Goal: Task Accomplishment & Management: Manage account settings

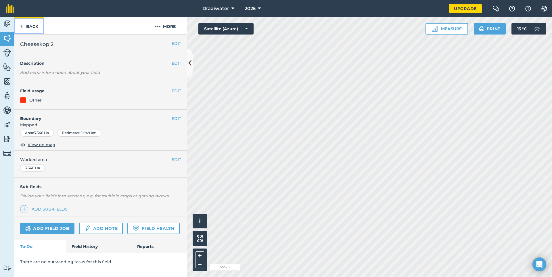
click at [25, 24] on link "Back" at bounding box center [29, 25] width 30 height 17
click at [29, 24] on link "Back" at bounding box center [29, 25] width 30 height 17
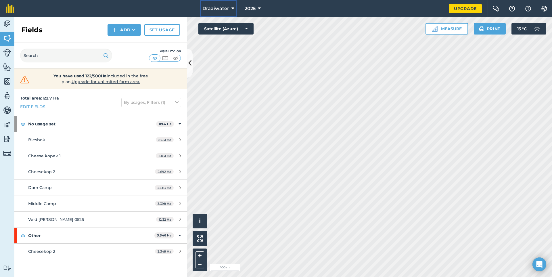
click at [227, 11] on span "Draaiwater" at bounding box center [215, 8] width 27 height 7
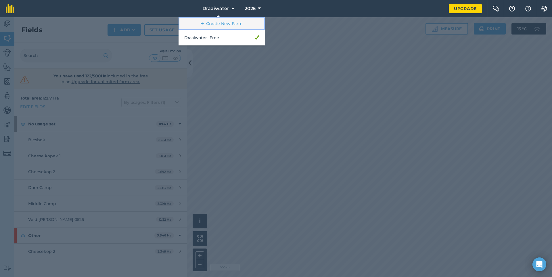
click at [224, 22] on link "Create New Farm" at bounding box center [221, 23] width 86 height 13
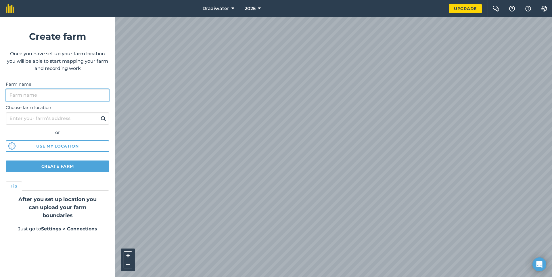
click at [47, 93] on input "Farm name" at bounding box center [57, 95] width 103 height 12
type input "d"
type input "Draaiwater 2025"
click at [55, 121] on input "Choose farm location" at bounding box center [57, 118] width 103 height 12
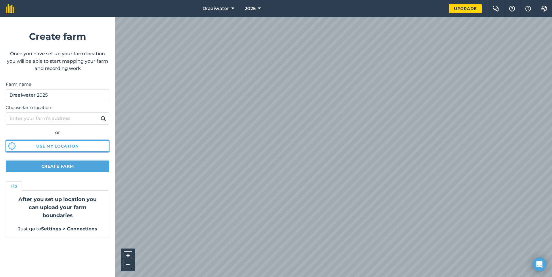
click at [68, 147] on button "Use my location" at bounding box center [57, 145] width 103 height 11
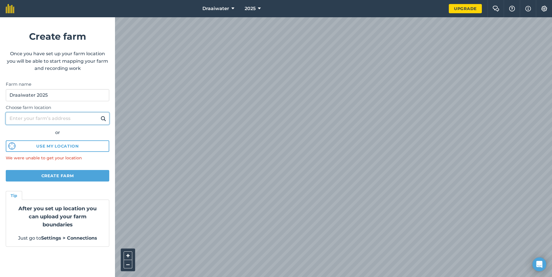
click at [45, 120] on input "Choose farm location" at bounding box center [57, 118] width 103 height 12
type input "f"
type input "d"
type input "bothaspass"
click at [99, 115] on button at bounding box center [103, 118] width 9 height 7
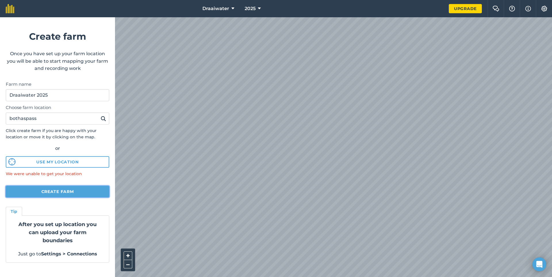
click at [79, 192] on button "Create farm" at bounding box center [57, 191] width 103 height 11
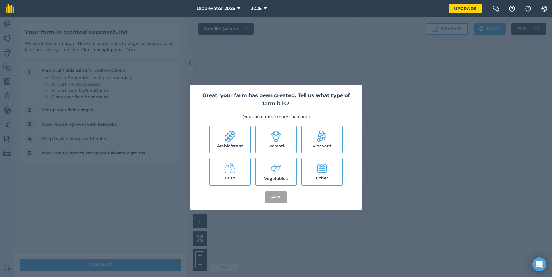
click at [229, 143] on label "Arable/crops" at bounding box center [230, 139] width 40 height 26
checkbox input "true"
click at [274, 195] on button "Save" at bounding box center [276, 196] width 22 height 11
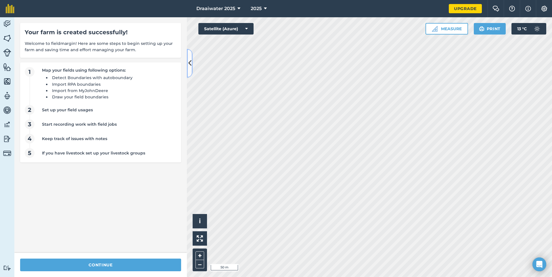
click at [191, 65] on button at bounding box center [190, 63] width 6 height 29
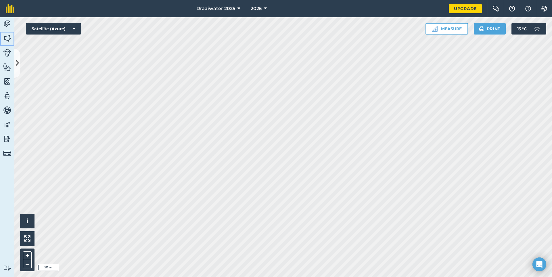
click at [7, 37] on img at bounding box center [7, 38] width 8 height 9
click at [8, 34] on img at bounding box center [7, 38] width 8 height 9
click at [18, 65] on icon at bounding box center [17, 63] width 3 height 10
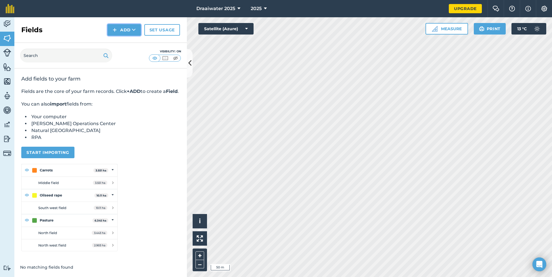
click at [118, 28] on button "Add" at bounding box center [123, 29] width 33 height 11
click at [116, 42] on link "Draw" at bounding box center [124, 42] width 32 height 13
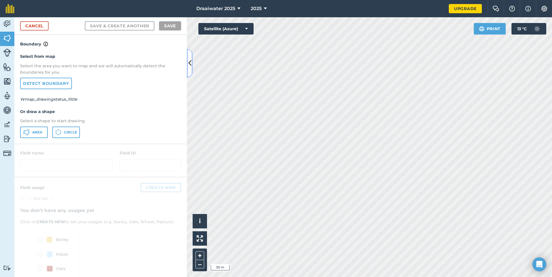
click at [190, 60] on icon at bounding box center [189, 63] width 3 height 10
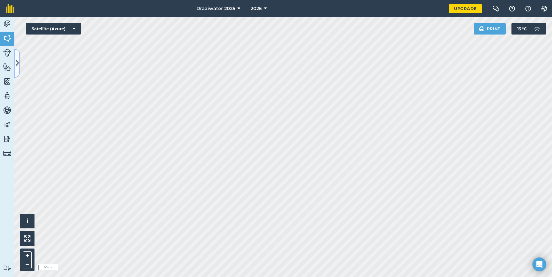
click at [17, 61] on icon at bounding box center [17, 63] width 3 height 10
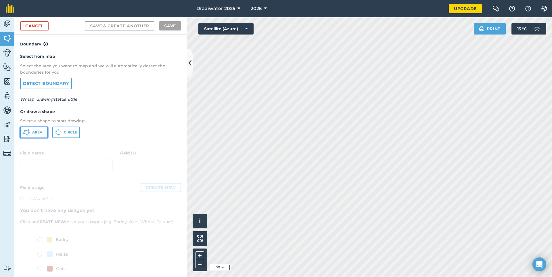
click at [33, 131] on span "Area" at bounding box center [37, 132] width 10 height 5
click at [189, 64] on icon at bounding box center [189, 63] width 3 height 10
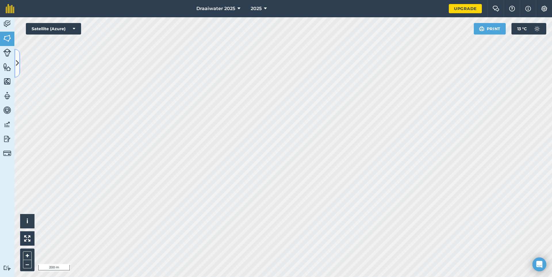
click at [17, 61] on icon at bounding box center [17, 63] width 3 height 10
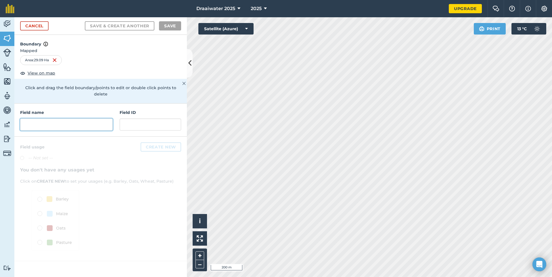
click at [58, 118] on input "text" at bounding box center [66, 124] width 93 height 12
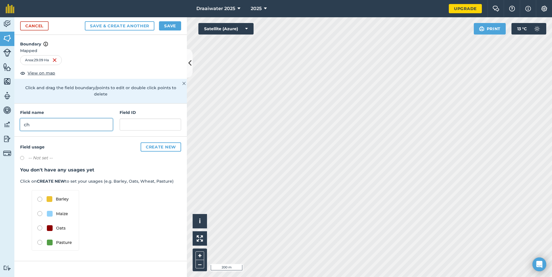
type input "c"
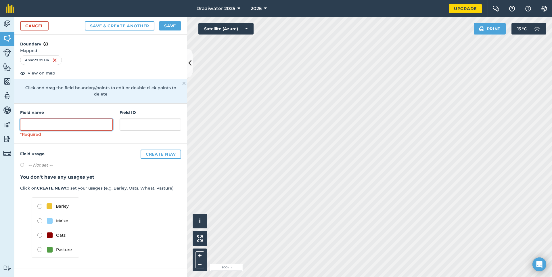
type input "X"
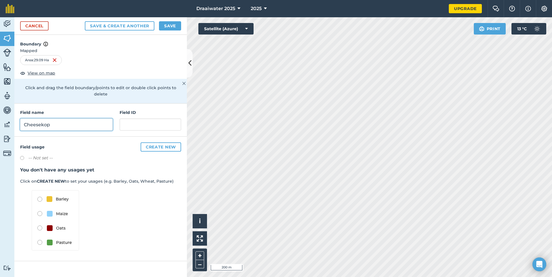
type input "Cheesekop"
click at [164, 142] on button "Create new" at bounding box center [161, 146] width 41 height 9
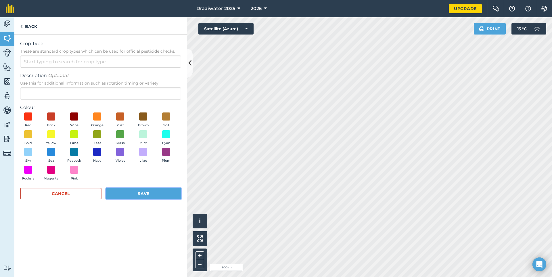
click at [128, 196] on button "Save" at bounding box center [143, 193] width 75 height 11
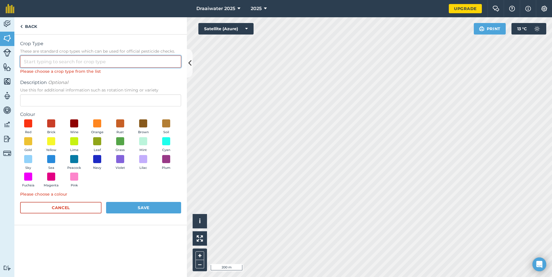
click at [62, 61] on input "Crop Type These are standard crop types which can be used for official pesticid…" at bounding box center [100, 61] width 161 height 12
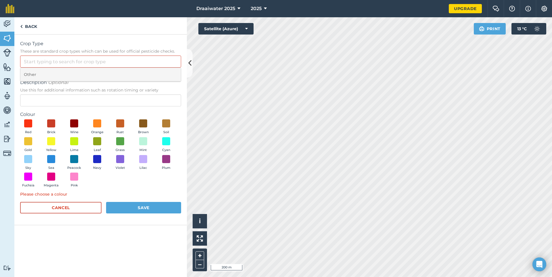
click at [32, 72] on li "Other" at bounding box center [100, 75] width 160 height 14
type input "Other"
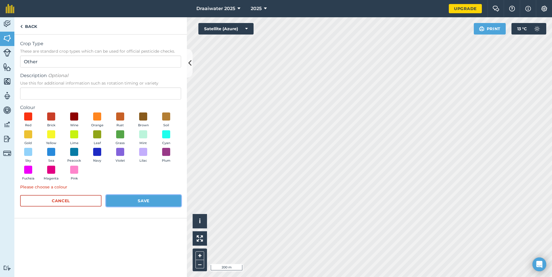
click at [148, 200] on button "Save" at bounding box center [143, 200] width 75 height 11
click at [26, 117] on span at bounding box center [28, 116] width 9 height 9
click at [150, 201] on button "Save" at bounding box center [143, 200] width 75 height 11
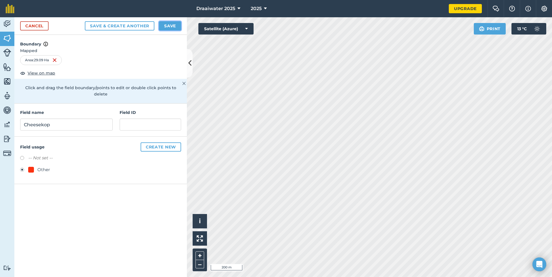
click at [172, 25] on button "Save" at bounding box center [170, 25] width 22 height 9
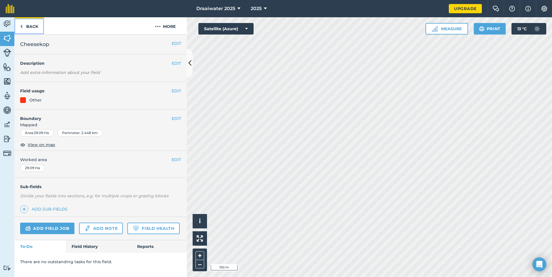
click at [27, 28] on link "Back" at bounding box center [29, 25] width 30 height 17
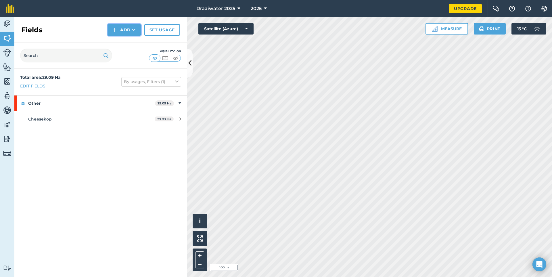
click at [114, 29] on img at bounding box center [115, 29] width 4 height 7
click at [126, 48] on link "Draw" at bounding box center [124, 42] width 32 height 13
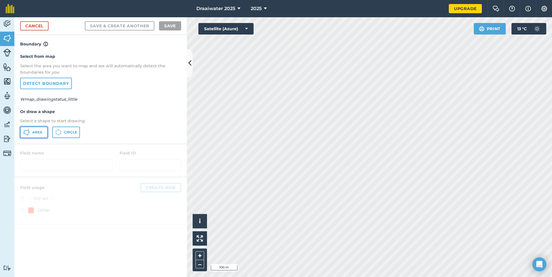
click at [27, 130] on icon at bounding box center [26, 130] width 3 height 1
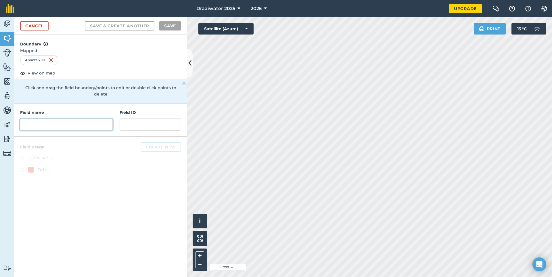
click at [61, 123] on input "text" at bounding box center [66, 124] width 93 height 12
type input "n"
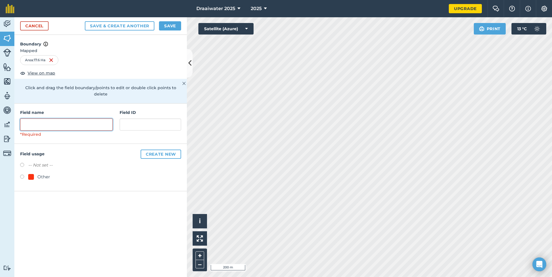
type input "b"
type input "BRIDGE"
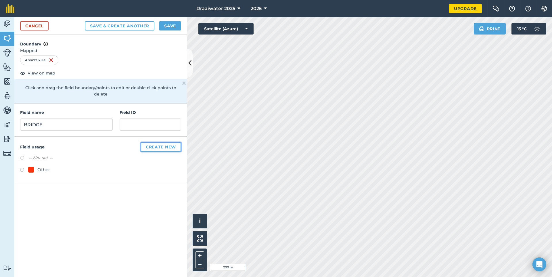
click at [164, 142] on button "Create new" at bounding box center [161, 146] width 41 height 9
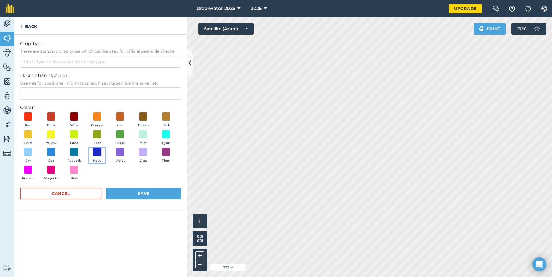
click at [97, 152] on span at bounding box center [97, 151] width 9 height 9
click at [148, 193] on button "Save" at bounding box center [143, 193] width 75 height 11
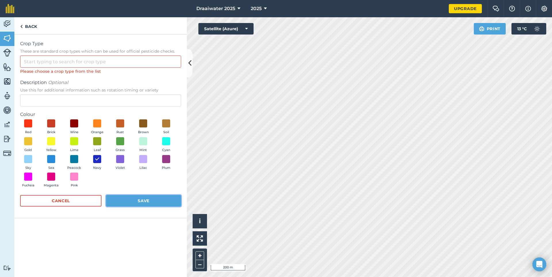
click at [146, 199] on button "Save" at bounding box center [143, 200] width 75 height 11
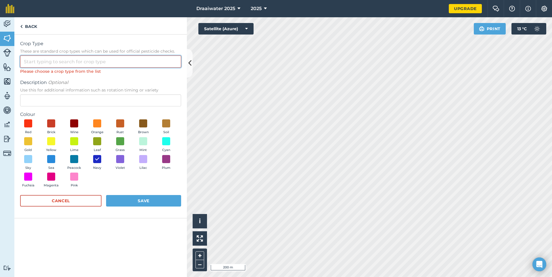
click at [47, 63] on input "Crop Type These are standard crop types which can be used for official pesticid…" at bounding box center [100, 61] width 161 height 12
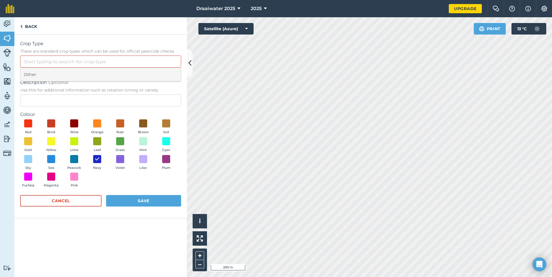
click at [38, 74] on li "Other" at bounding box center [100, 75] width 160 height 14
type input "Other"
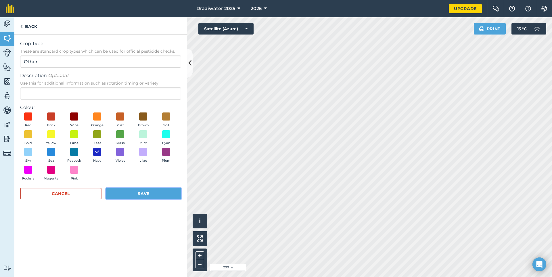
click at [150, 192] on button "Save" at bounding box center [143, 193] width 75 height 11
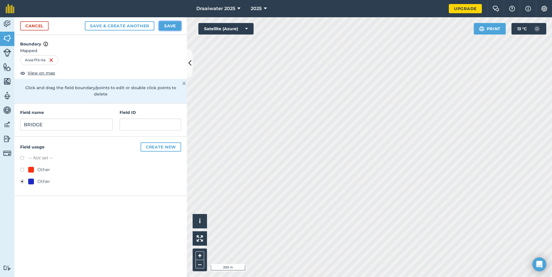
click at [170, 28] on button "Save" at bounding box center [170, 25] width 22 height 9
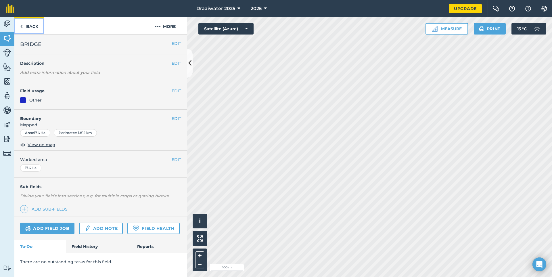
click at [31, 25] on link "Back" at bounding box center [29, 25] width 30 height 17
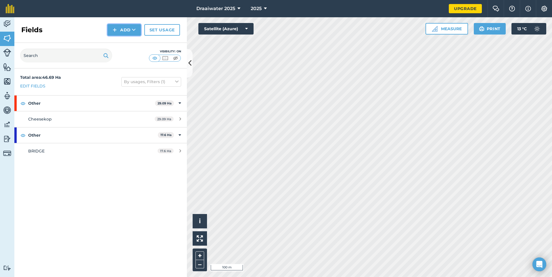
click at [117, 30] on button "Add" at bounding box center [123, 29] width 33 height 11
click at [127, 46] on link "Draw" at bounding box center [124, 42] width 32 height 13
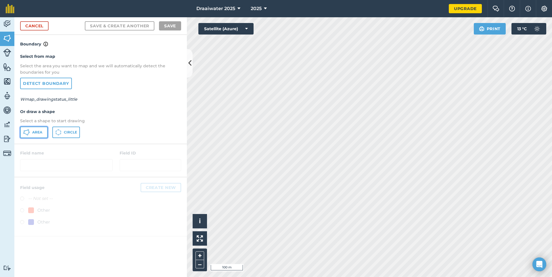
click at [43, 131] on button "Area" at bounding box center [34, 131] width 28 height 11
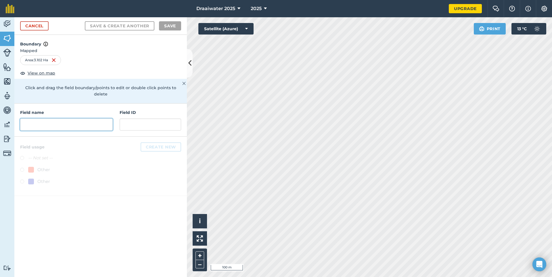
click at [47, 118] on input "text" at bounding box center [66, 124] width 93 height 12
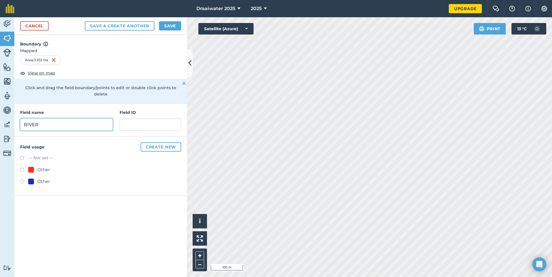
type input "RIVER"
click at [148, 142] on button "Create new" at bounding box center [161, 146] width 41 height 9
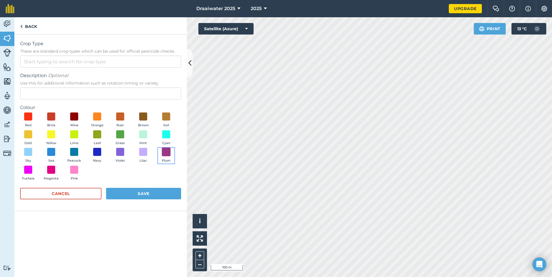
click at [163, 151] on span at bounding box center [166, 151] width 9 height 9
click at [151, 194] on button "Save" at bounding box center [143, 193] width 75 height 11
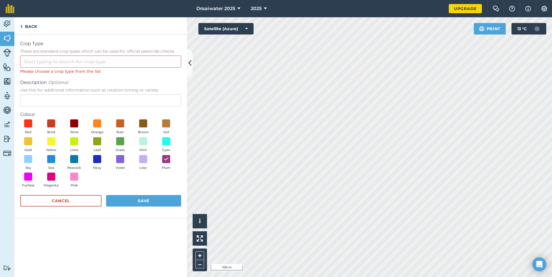
click at [55, 67] on div "Crop Type These are standard crop types which can be used for official pesticid…" at bounding box center [100, 57] width 161 height 34
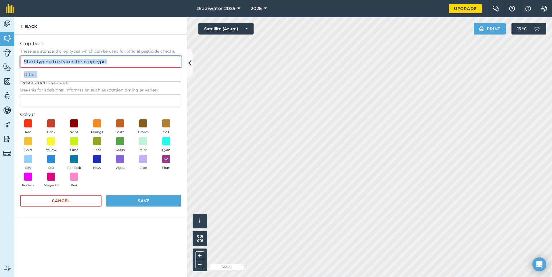
click at [45, 63] on input "Crop Type These are standard crop types which can be used for official pesticid…" at bounding box center [100, 61] width 161 height 12
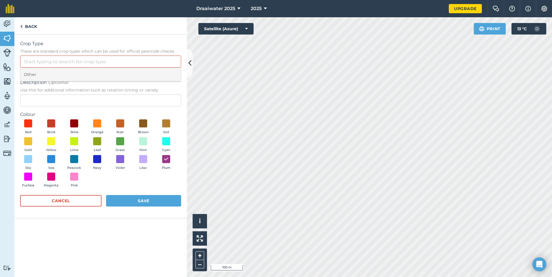
click at [31, 72] on li "Other" at bounding box center [100, 75] width 160 height 14
type input "Other"
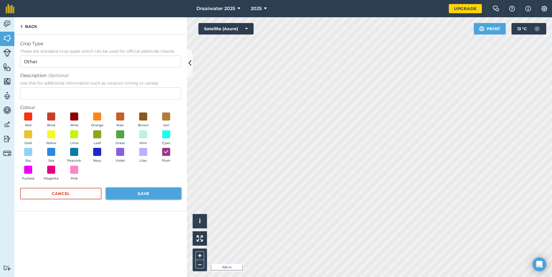
click at [136, 198] on button "Save" at bounding box center [143, 193] width 75 height 11
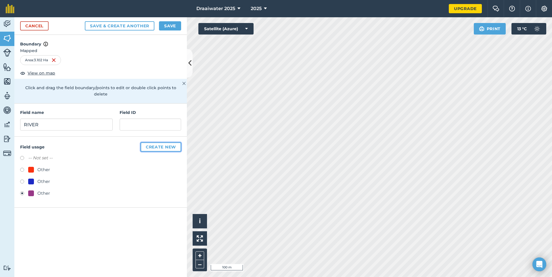
click at [142, 142] on button "Create new" at bounding box center [161, 146] width 41 height 9
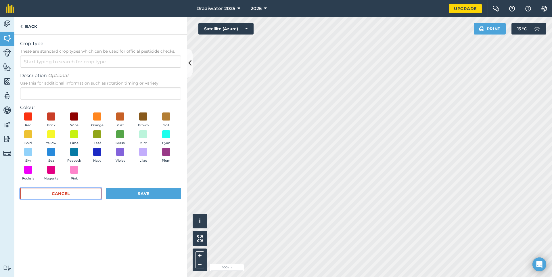
click at [72, 193] on button "Cancel" at bounding box center [60, 193] width 81 height 11
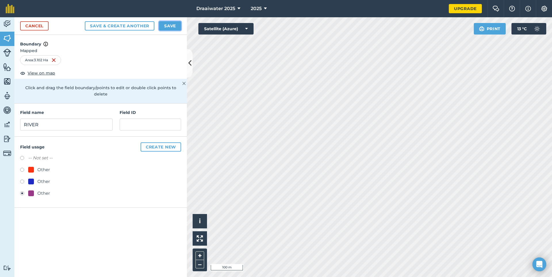
click at [165, 26] on button "Save" at bounding box center [170, 25] width 22 height 9
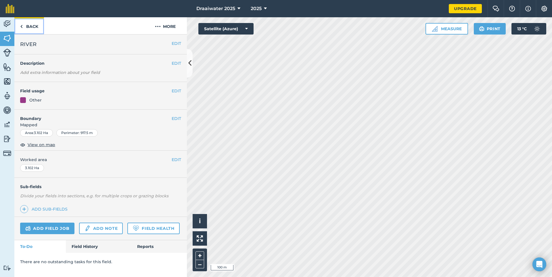
click at [25, 25] on link "Back" at bounding box center [29, 25] width 30 height 17
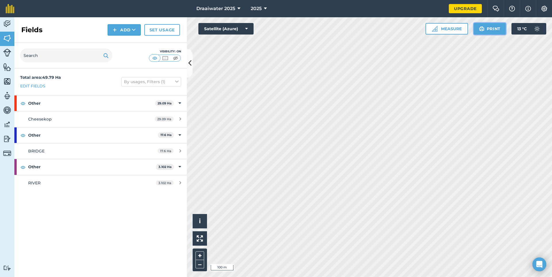
click at [497, 28] on button "Print" at bounding box center [490, 28] width 32 height 11
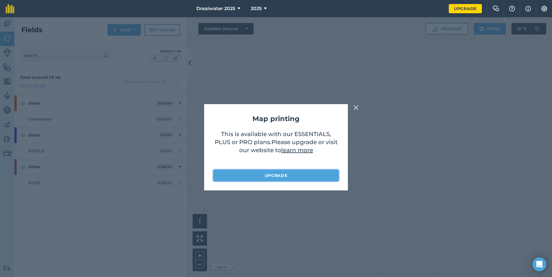
click at [289, 173] on link "Upgrade" at bounding box center [275, 175] width 125 height 11
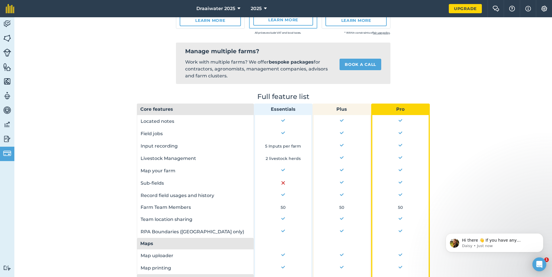
scroll to position [153, 0]
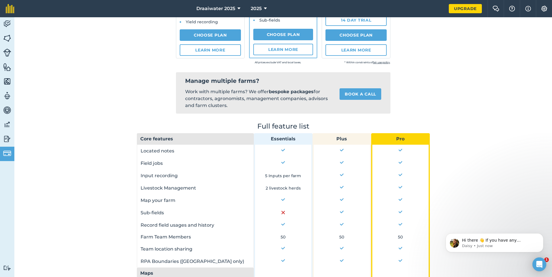
click at [286, 143] on th "Essentials" at bounding box center [283, 138] width 59 height 11
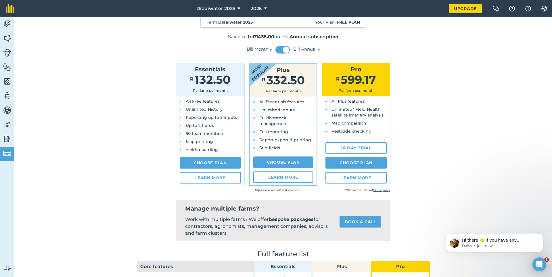
scroll to position [24, 0]
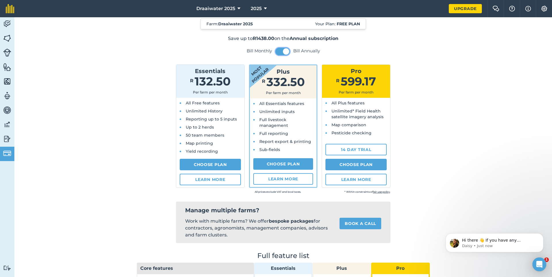
click at [281, 52] on button at bounding box center [282, 51] width 14 height 7
click at [280, 52] on span at bounding box center [279, 51] width 6 height 6
click at [280, 52] on button at bounding box center [282, 51] width 14 height 7
click at [280, 52] on span at bounding box center [279, 51] width 6 height 6
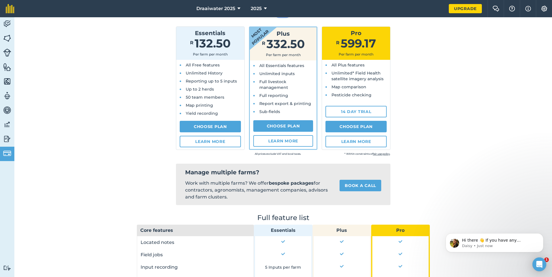
scroll to position [0, 0]
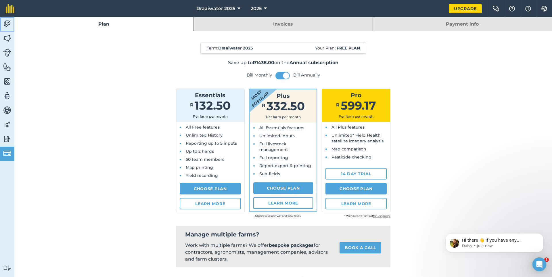
click at [9, 24] on img at bounding box center [7, 24] width 8 height 9
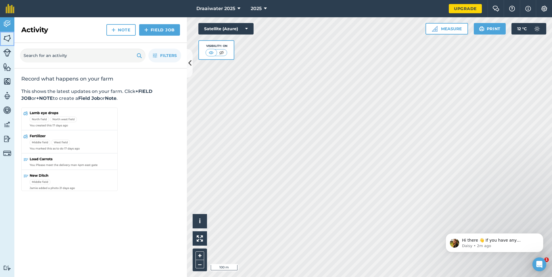
click at [10, 41] on img at bounding box center [7, 38] width 8 height 9
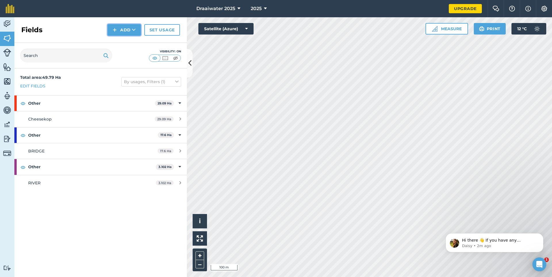
click at [133, 31] on icon at bounding box center [134, 30] width 4 height 6
click at [128, 38] on link "Draw" at bounding box center [124, 42] width 32 height 13
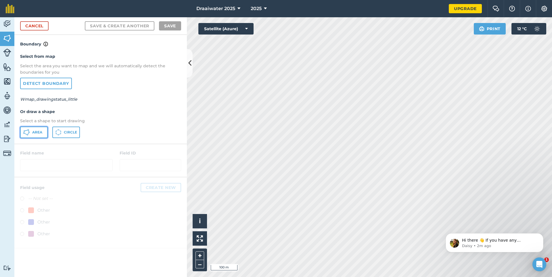
click at [27, 127] on button "Area" at bounding box center [34, 131] width 28 height 11
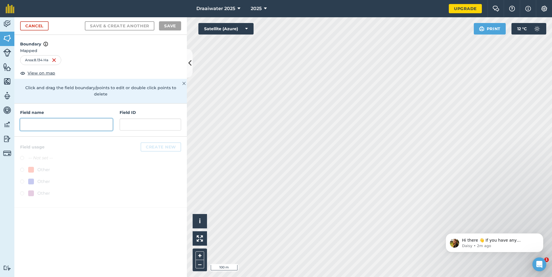
click at [93, 118] on input "text" at bounding box center [66, 124] width 93 height 12
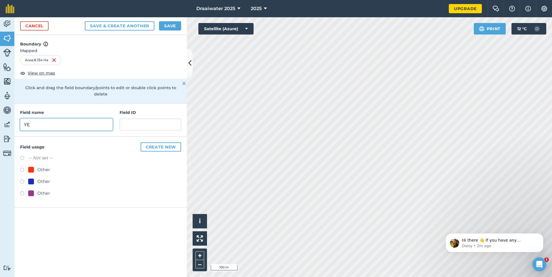
type input "Y"
type input "LUCERNE"
click at [166, 142] on button "Create new" at bounding box center [161, 146] width 41 height 9
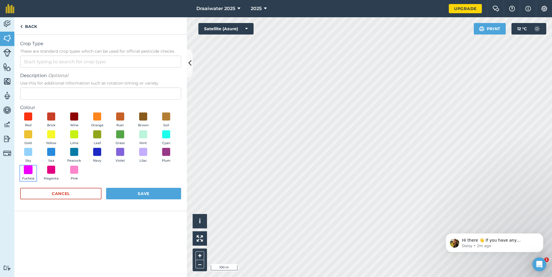
click at [28, 170] on span at bounding box center [28, 169] width 9 height 9
click at [139, 194] on button "Save" at bounding box center [143, 193] width 75 height 11
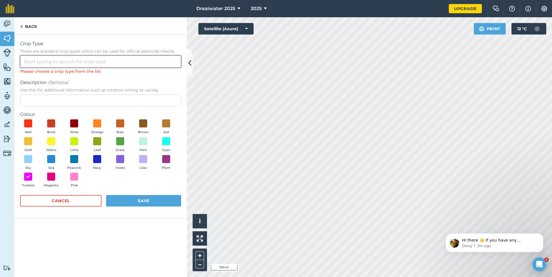
click at [45, 64] on input "Crop Type These are standard crop types which can be used for official pesticid…" at bounding box center [100, 61] width 161 height 12
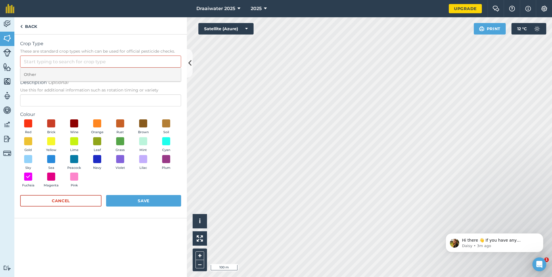
click at [40, 74] on li "Other" at bounding box center [100, 75] width 160 height 14
type input "Other"
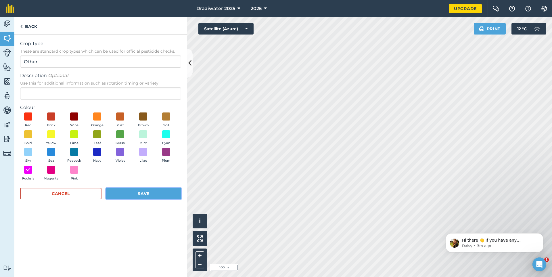
click at [155, 194] on button "Save" at bounding box center [143, 193] width 75 height 11
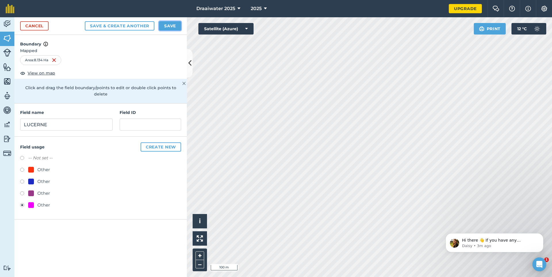
click at [170, 28] on button "Save" at bounding box center [170, 25] width 22 height 9
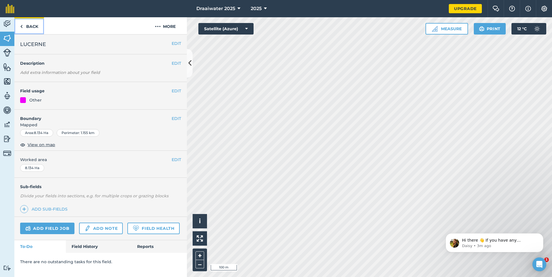
click at [22, 23] on img at bounding box center [21, 26] width 3 height 7
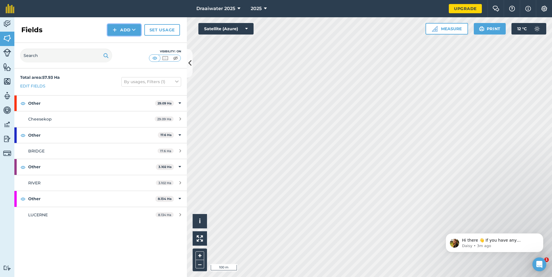
click at [122, 29] on button "Add" at bounding box center [123, 29] width 33 height 11
click at [123, 45] on link "Draw" at bounding box center [124, 42] width 32 height 13
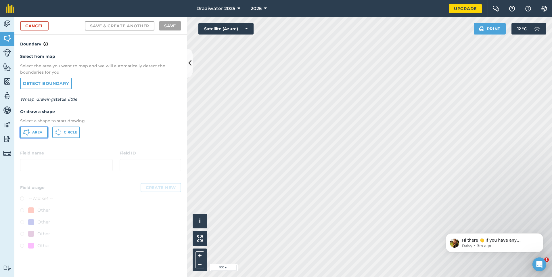
click at [41, 132] on span "Area" at bounding box center [37, 132] width 10 height 5
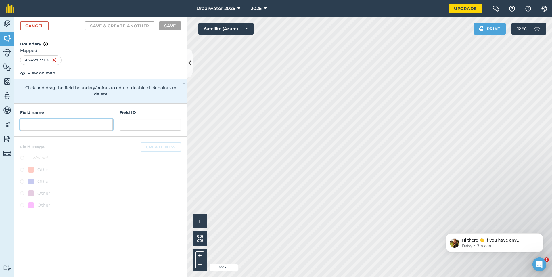
click at [54, 120] on input "text" at bounding box center [66, 124] width 93 height 12
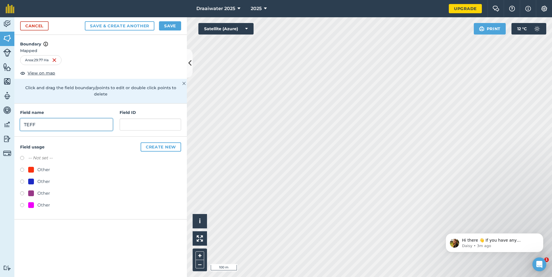
type input "TEFF"
click at [153, 142] on button "Create new" at bounding box center [161, 146] width 41 height 9
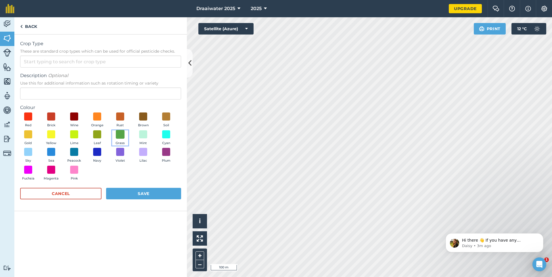
click at [118, 137] on span at bounding box center [120, 134] width 9 height 9
click at [147, 190] on button "Save" at bounding box center [143, 193] width 75 height 11
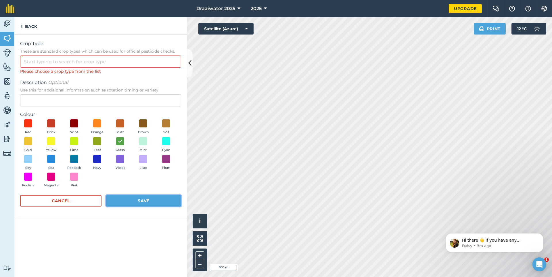
click at [145, 201] on button "Save" at bounding box center [143, 200] width 75 height 11
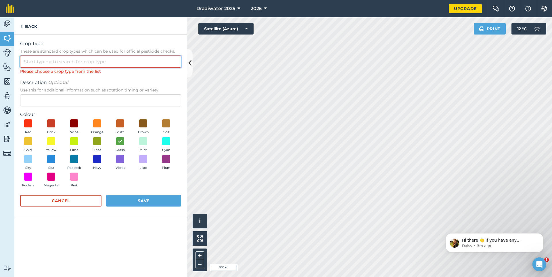
click at [41, 61] on input "Crop Type These are standard crop types which can be used for official pesticid…" at bounding box center [100, 61] width 161 height 12
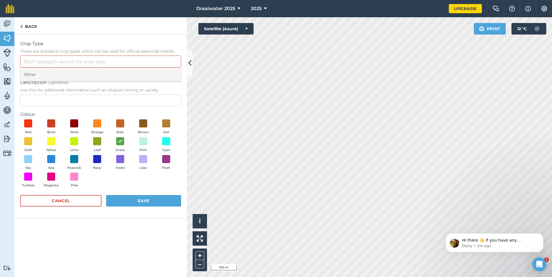
click at [41, 74] on li "Other" at bounding box center [100, 75] width 160 height 14
type input "Other"
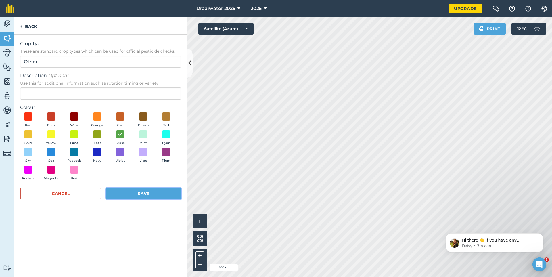
click at [132, 194] on button "Save" at bounding box center [143, 193] width 75 height 11
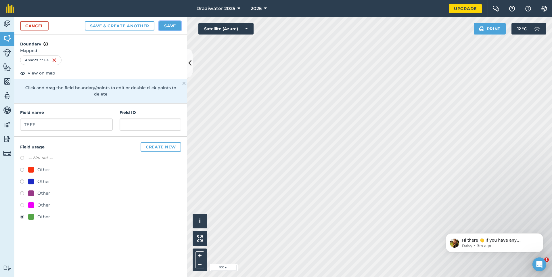
click at [167, 24] on button "Save" at bounding box center [170, 25] width 22 height 9
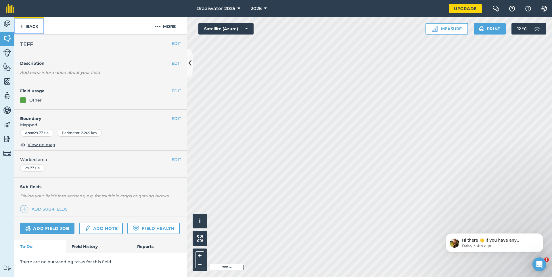
click at [24, 26] on link "Back" at bounding box center [29, 25] width 30 height 17
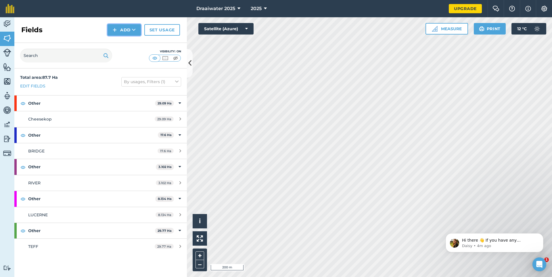
click at [118, 33] on button "Add" at bounding box center [123, 29] width 33 height 11
click at [118, 43] on link "Draw" at bounding box center [124, 42] width 32 height 13
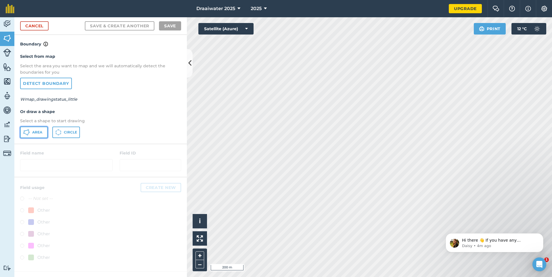
click at [33, 132] on span "Area" at bounding box center [37, 132] width 10 height 5
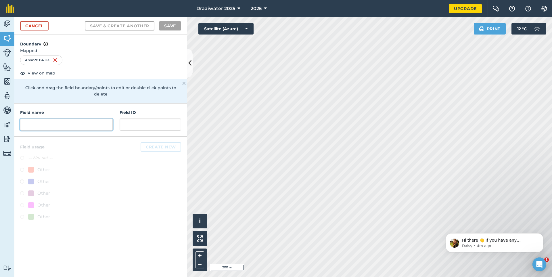
click at [98, 119] on input "text" at bounding box center [66, 124] width 93 height 12
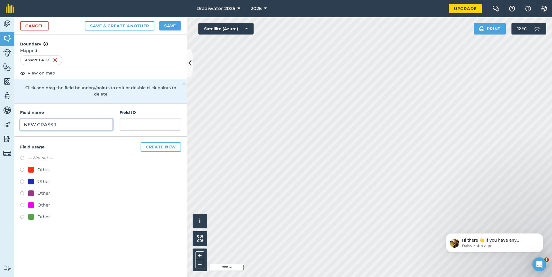
type input "NEW GRASS 1"
click at [164, 142] on button "Create new" at bounding box center [161, 146] width 41 height 9
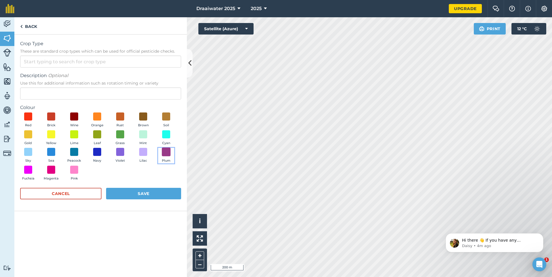
click at [165, 151] on span at bounding box center [166, 151] width 9 height 9
click at [156, 192] on button "Save" at bounding box center [143, 193] width 75 height 11
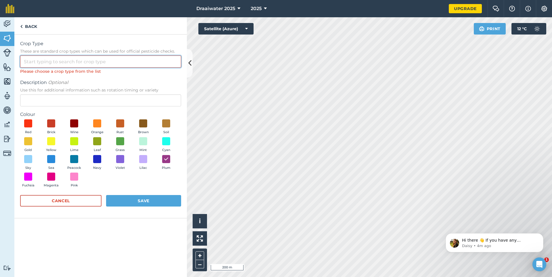
click at [86, 61] on input "Crop Type These are standard crop types which can be used for official pesticid…" at bounding box center [100, 61] width 161 height 12
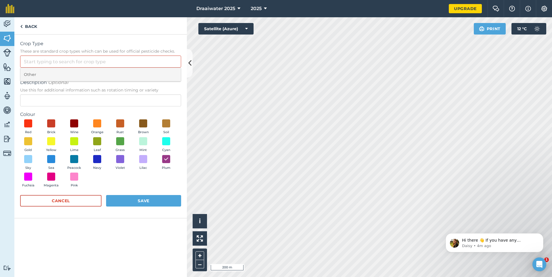
click at [73, 73] on li "Other" at bounding box center [100, 75] width 160 height 14
type input "Other"
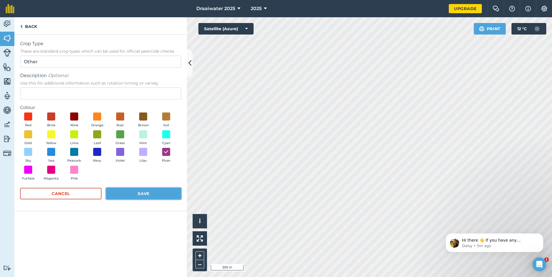
click at [123, 188] on button "Save" at bounding box center [143, 193] width 75 height 11
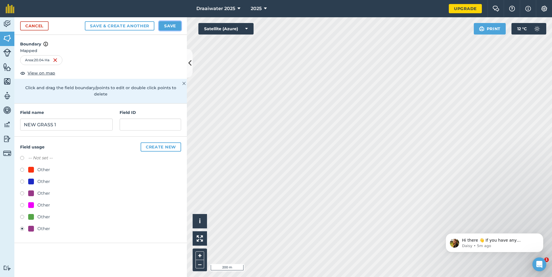
click at [170, 22] on button "Save" at bounding box center [170, 25] width 22 height 9
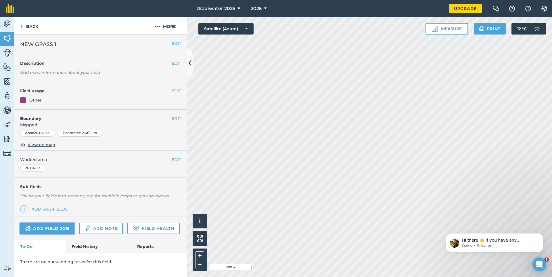
click at [40, 229] on link "Add field job" at bounding box center [47, 227] width 54 height 11
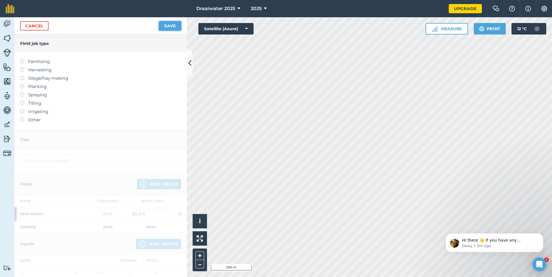
click at [169, 26] on button "Save" at bounding box center [170, 25] width 22 height 9
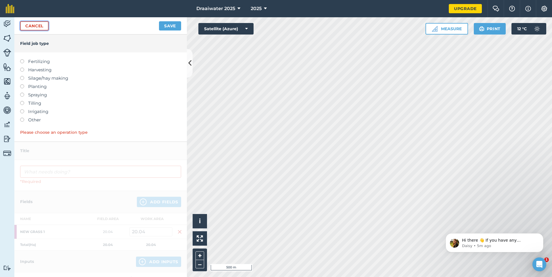
click at [29, 24] on link "Cancel" at bounding box center [34, 25] width 28 height 9
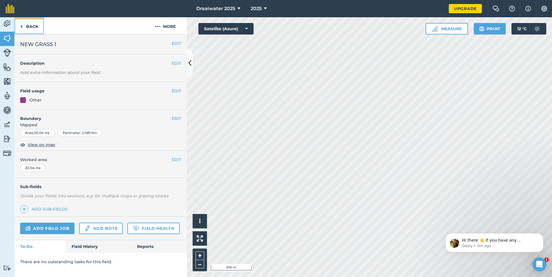
click at [26, 24] on link "Back" at bounding box center [29, 25] width 30 height 17
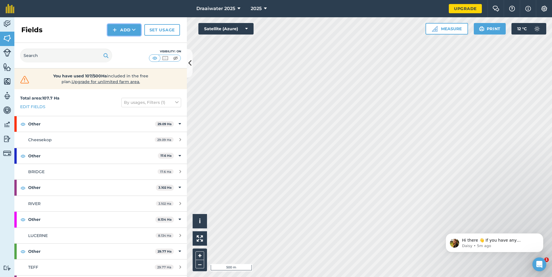
click at [123, 30] on button "Add" at bounding box center [123, 29] width 33 height 11
click at [122, 41] on link "Draw" at bounding box center [124, 42] width 32 height 13
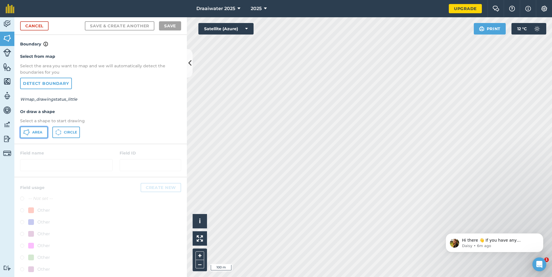
click at [30, 129] on button "Area" at bounding box center [34, 131] width 28 height 11
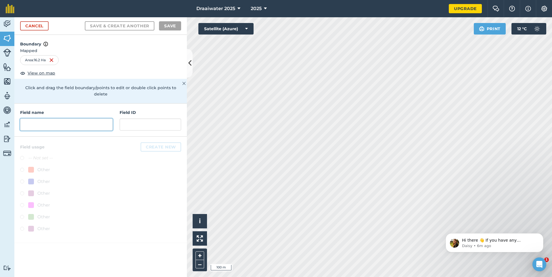
click at [68, 119] on input "text" at bounding box center [66, 124] width 93 height 12
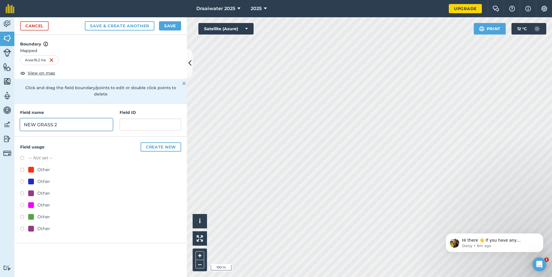
type input "NEW GRASS 2"
click at [154, 142] on button "Create new" at bounding box center [161, 146] width 41 height 9
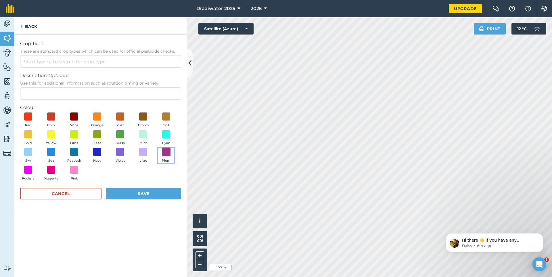
click at [163, 152] on span at bounding box center [166, 151] width 9 height 9
click at [153, 189] on button "Save" at bounding box center [143, 193] width 75 height 11
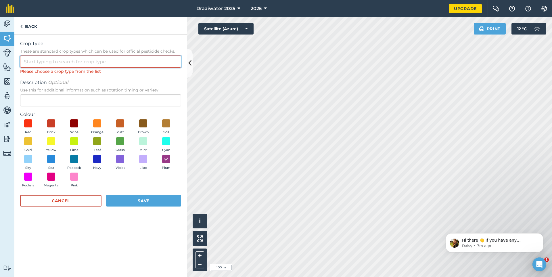
click at [61, 66] on input "Crop Type These are standard crop types which can be used for official pesticid…" at bounding box center [100, 61] width 161 height 12
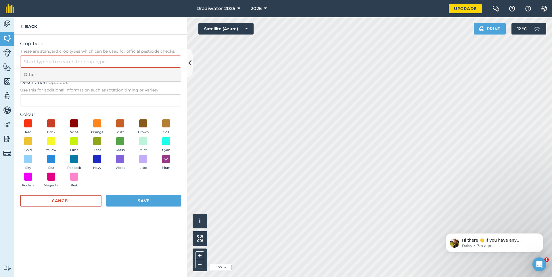
click at [52, 73] on li "Other" at bounding box center [100, 75] width 160 height 14
type input "Other"
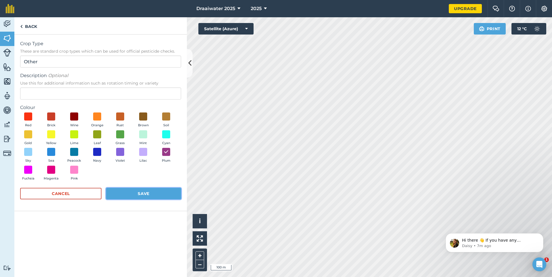
click at [144, 193] on button "Save" at bounding box center [143, 193] width 75 height 11
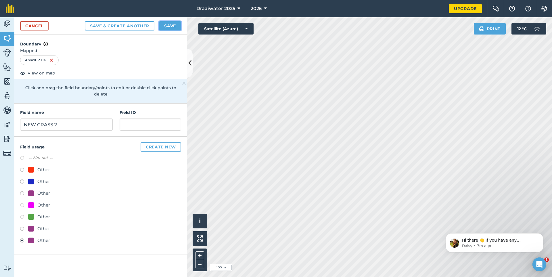
click at [168, 29] on button "Save" at bounding box center [170, 25] width 22 height 9
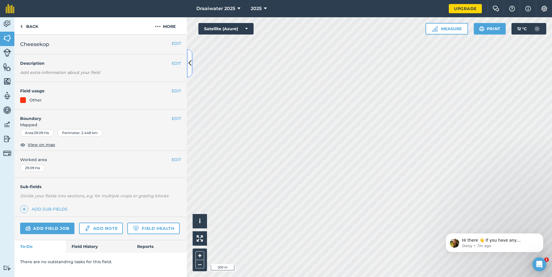
click at [192, 64] on button at bounding box center [190, 63] width 6 height 29
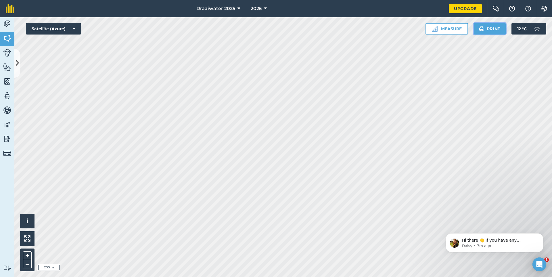
click at [492, 26] on button "Print" at bounding box center [490, 28] width 32 height 11
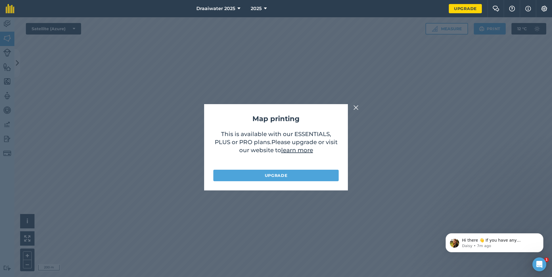
click at [359, 105] on div "Map printing This is available with our ESSENTIALS, PLUS or PRO plans . Please …" at bounding box center [276, 146] width 552 height 259
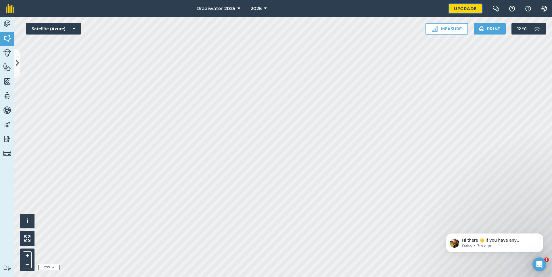
click at [459, 12] on link "Upgrade" at bounding box center [465, 8] width 33 height 9
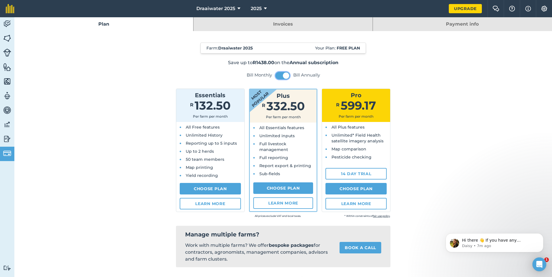
click at [286, 75] on span at bounding box center [286, 75] width 6 height 6
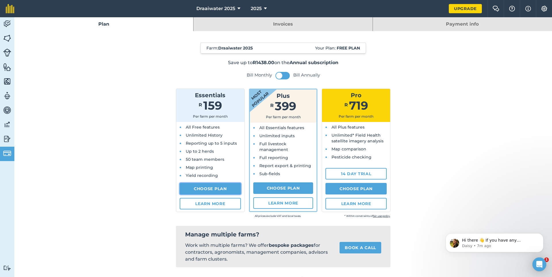
click at [216, 187] on link "Choose Plan" at bounding box center [210, 188] width 61 height 11
select select "ZA"
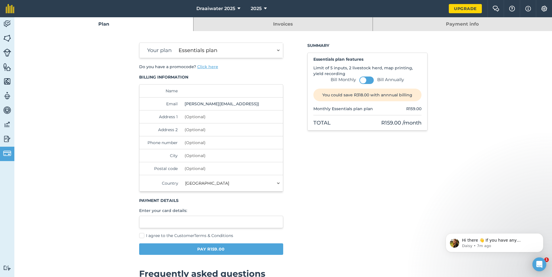
click at [210, 97] on input "yahya@midasmall.co.za" at bounding box center [221, 103] width 78 height 13
click at [204, 90] on input "Name" at bounding box center [221, 90] width 78 height 13
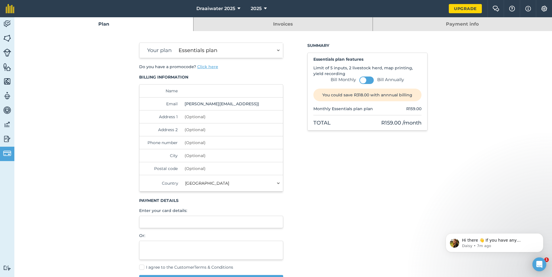
click at [193, 93] on input "Name" at bounding box center [221, 90] width 78 height 13
type input "YAHYAA DOCRAT"
type input "15 MURCHISON STREET NEWCASTLE"
type input "0343151170"
type input "NEWCASTLE"
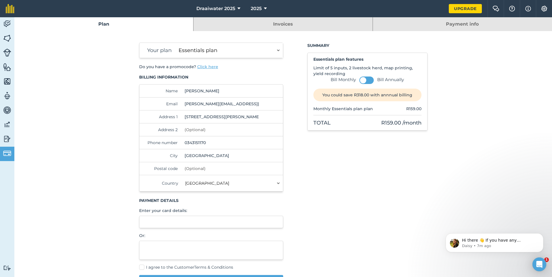
type input "2940"
click at [288, 166] on div "Your plan Essentials plan Plus plan Pro plan Bill Monthly Bill Annually You cou…" at bounding box center [283, 167] width 288 height 248
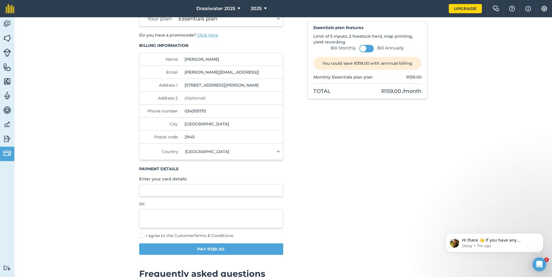
click at [212, 195] on div at bounding box center [211, 190] width 144 height 12
click at [219, 250] on button "Pay R159.00" at bounding box center [211, 248] width 144 height 11
click at [142, 236] on label "I agree to the Customer Terms & Conditions" at bounding box center [211, 235] width 144 height 6
click at [142, 264] on input "I agree to the Customer Terms & Conditions" at bounding box center [141, 266] width 4 height 4
checkbox input "true"
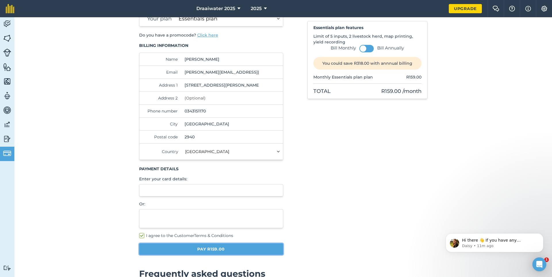
click at [201, 248] on button "Pay R159.00" at bounding box center [211, 248] width 144 height 11
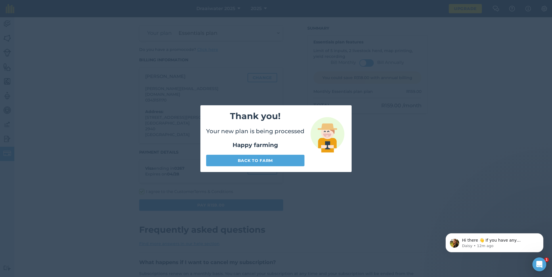
scroll to position [17, 0]
click at [251, 162] on link "Back to farm" at bounding box center [255, 160] width 98 height 11
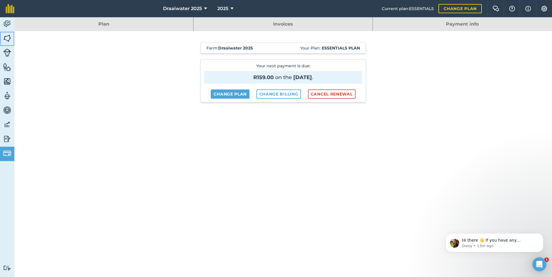
click at [3, 35] on img at bounding box center [7, 38] width 8 height 9
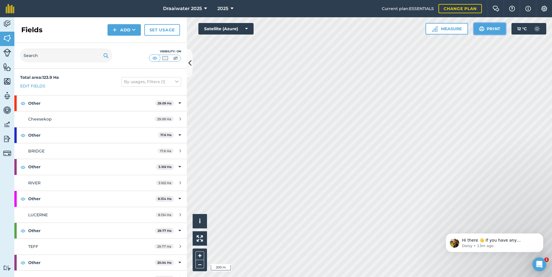
click at [484, 30] on button "Print" at bounding box center [490, 28] width 32 height 11
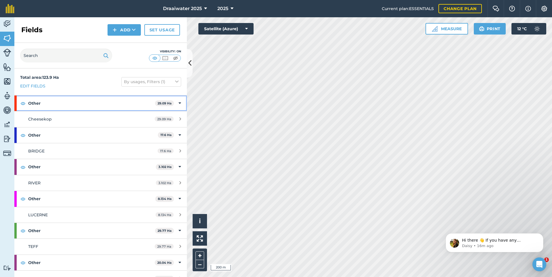
click at [181, 103] on div "Other 29.09 Ha" at bounding box center [100, 103] width 172 height 16
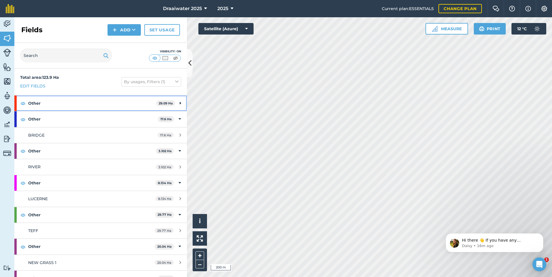
click at [181, 103] on div "Other 29.09 Ha" at bounding box center [100, 103] width 172 height 16
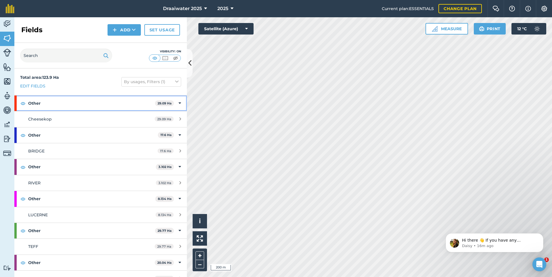
click at [23, 98] on div "Other 29.09 Ha" at bounding box center [100, 103] width 172 height 16
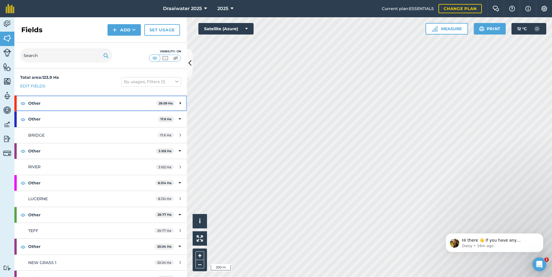
click at [29, 102] on strong "Other" at bounding box center [92, 103] width 128 height 16
click at [63, 108] on strong "Other" at bounding box center [92, 103] width 128 height 16
click at [35, 104] on strong "Other" at bounding box center [92, 103] width 128 height 16
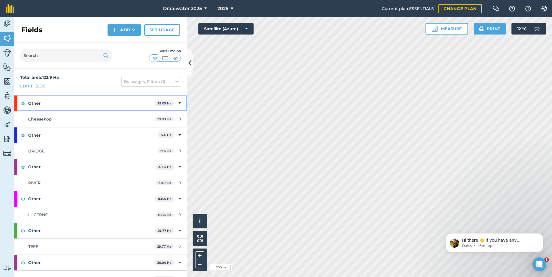
click at [180, 104] on icon at bounding box center [179, 103] width 3 height 6
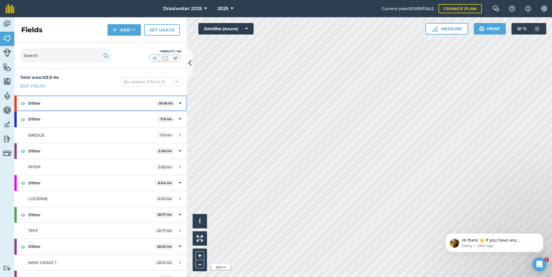
click at [180, 104] on icon at bounding box center [180, 103] width 1 height 6
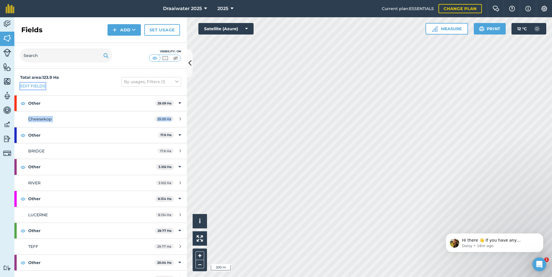
click at [26, 84] on link "Edit fields" at bounding box center [32, 86] width 25 height 6
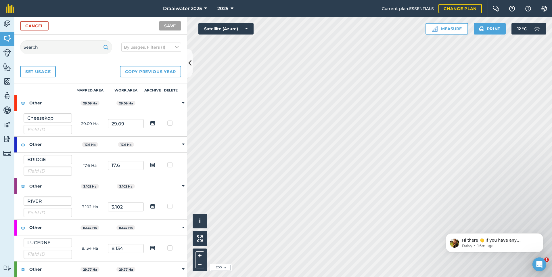
click at [181, 103] on td at bounding box center [183, 103] width 7 height 16
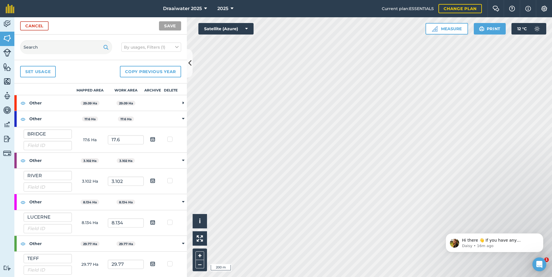
click at [181, 103] on td at bounding box center [183, 103] width 7 height 16
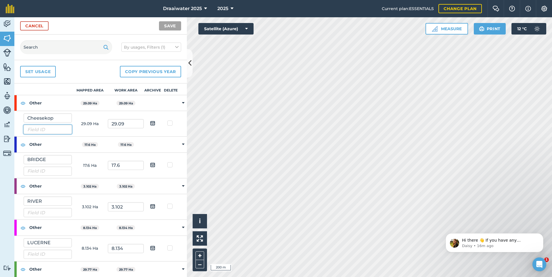
click at [43, 131] on input "text" at bounding box center [48, 129] width 48 height 9
click at [29, 102] on div "Other" at bounding box center [42, 103] width 57 height 16
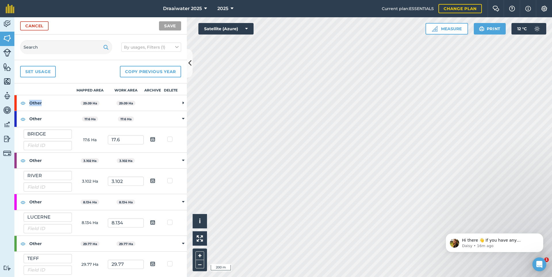
drag, startPoint x: 29, startPoint y: 102, endPoint x: 47, endPoint y: 102, distance: 17.5
click at [47, 102] on strong "Other" at bounding box center [50, 103] width 43 height 16
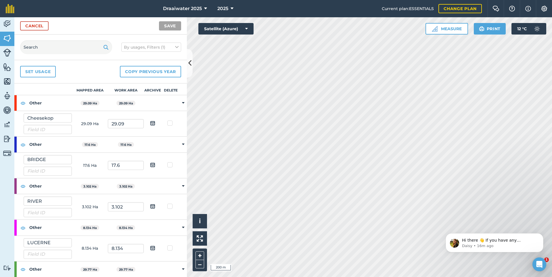
click at [181, 102] on td at bounding box center [183, 103] width 7 height 16
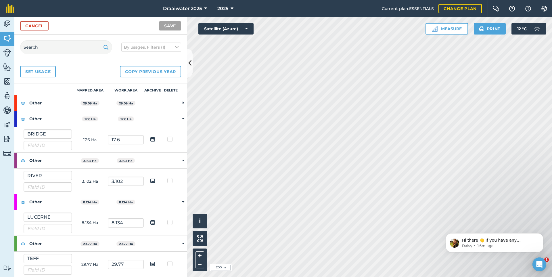
click at [181, 102] on td at bounding box center [183, 103] width 7 height 16
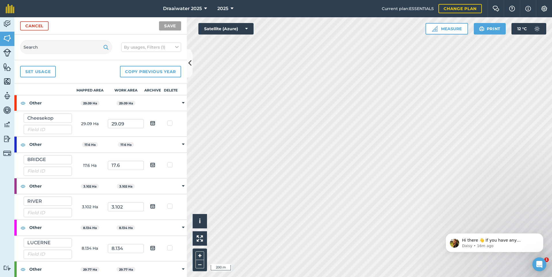
click at [152, 120] on img at bounding box center [152, 123] width 5 height 7
click at [155, 120] on input "checkbox" at bounding box center [157, 121] width 4 height 4
click at [153, 123] on img at bounding box center [152, 123] width 5 height 7
click at [155, 123] on input "checkbox" at bounding box center [157, 121] width 4 height 4
click at [153, 123] on img at bounding box center [152, 123] width 5 height 7
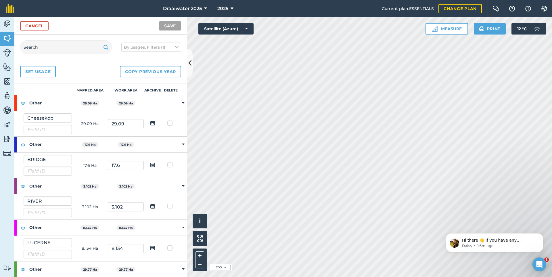
click at [155, 123] on input "checkbox" at bounding box center [157, 121] width 4 height 4
click at [153, 123] on img at bounding box center [152, 123] width 5 height 7
click at [155, 123] on input "checkbox" at bounding box center [157, 121] width 4 height 4
checkbox input "false"
click at [30, 68] on link "Set usage" at bounding box center [38, 71] width 36 height 11
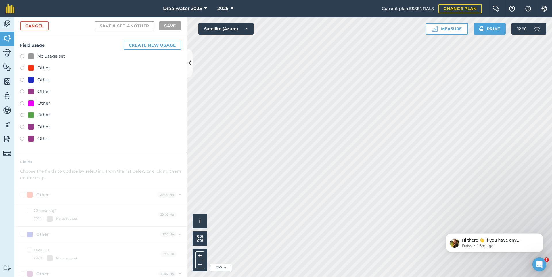
click at [53, 56] on div "No usage set" at bounding box center [51, 56] width 28 height 7
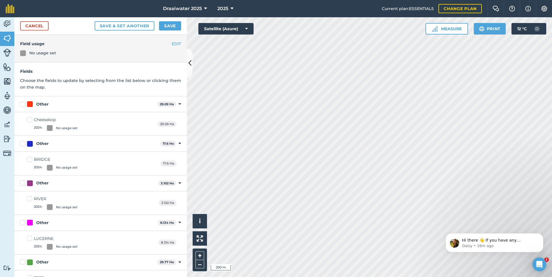
click at [41, 103] on div "Other" at bounding box center [42, 104] width 12 height 6
click at [24, 103] on input "Other" at bounding box center [22, 103] width 4 height 4
checkbox input "true"
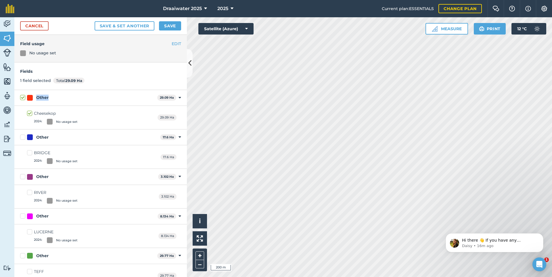
drag, startPoint x: 47, startPoint y: 99, endPoint x: 34, endPoint y: 98, distance: 12.4
click at [34, 98] on div "Other" at bounding box center [91, 98] width 128 height 6
click at [39, 97] on div "Other" at bounding box center [42, 97] width 12 height 6
click at [24, 97] on input "Other" at bounding box center [22, 96] width 4 height 4
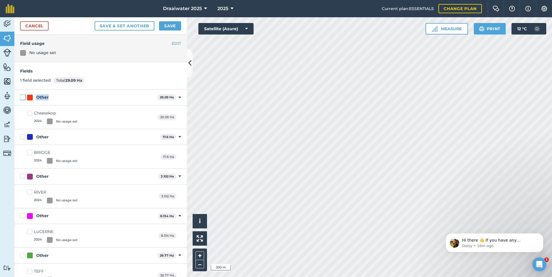
checkbox input "false"
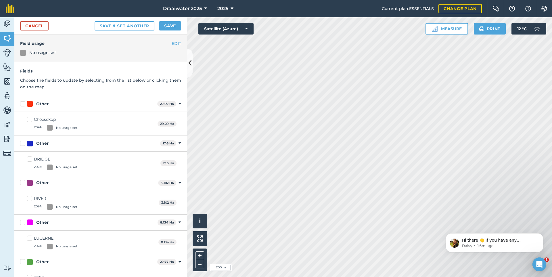
click at [40, 99] on div "Other 29.09 Ha Toggle showing Other fields" at bounding box center [100, 104] width 172 height 16
click at [23, 103] on label "Other" at bounding box center [87, 104] width 135 height 6
click at [23, 103] on input "Other" at bounding box center [22, 103] width 4 height 4
checkbox input "true"
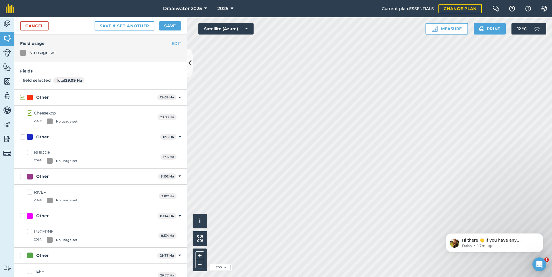
click at [45, 97] on div "Other" at bounding box center [42, 97] width 12 height 6
click at [24, 97] on input "Other" at bounding box center [22, 96] width 4 height 4
checkbox input "false"
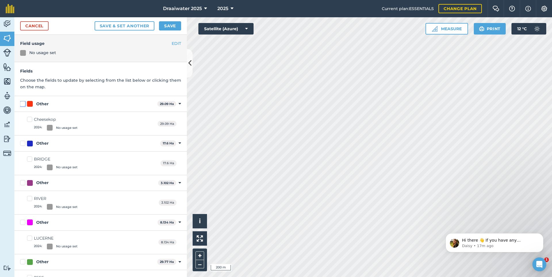
scroll to position [0, 0]
click at [42, 104] on div "Other" at bounding box center [42, 104] width 12 height 6
click at [24, 104] on input "Other" at bounding box center [22, 103] width 4 height 4
checkbox input "true"
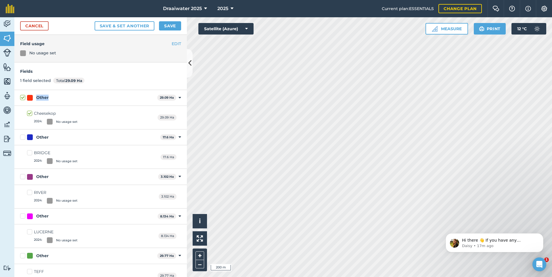
drag, startPoint x: 36, startPoint y: 95, endPoint x: 31, endPoint y: 94, distance: 5.2
click at [31, 94] on div "Other 29.09 Ha Toggle showing Other fields" at bounding box center [100, 98] width 172 height 16
click at [126, 28] on button "Save & set another" at bounding box center [125, 25] width 60 height 9
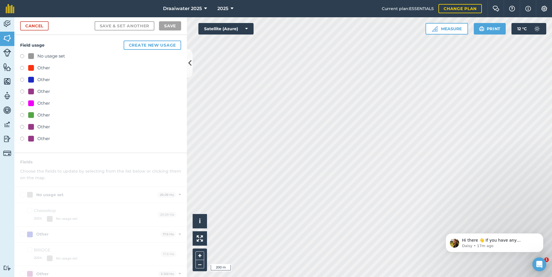
click at [21, 66] on label at bounding box center [24, 69] width 8 height 6
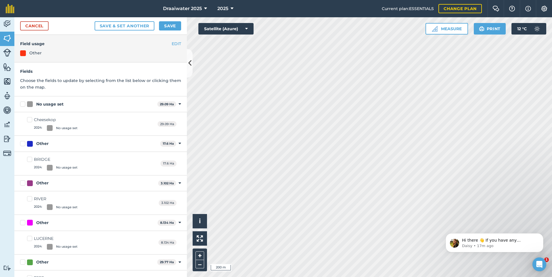
click at [28, 118] on label "Cheesekop 2024 : No usage set" at bounding box center [52, 124] width 51 height 14
click at [28, 118] on input "Cheesekop 2024 : No usage set" at bounding box center [29, 119] width 4 height 4
checkbox input "true"
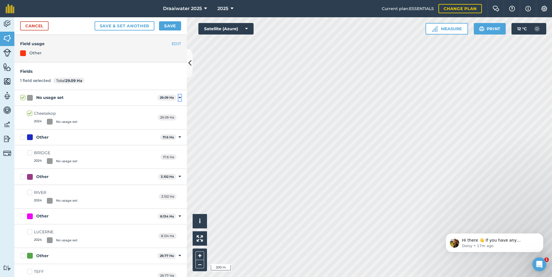
click at [180, 97] on icon at bounding box center [179, 97] width 3 height 5
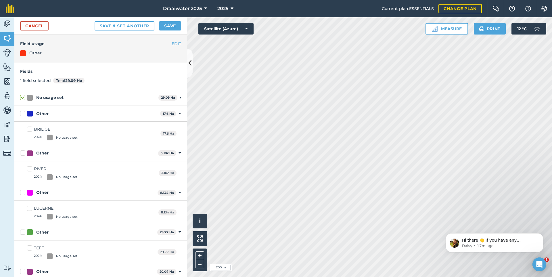
click at [24, 97] on label "No usage set" at bounding box center [88, 98] width 136 height 6
click at [24, 97] on input "No usage set" at bounding box center [22, 97] width 4 height 4
checkbox input "false"
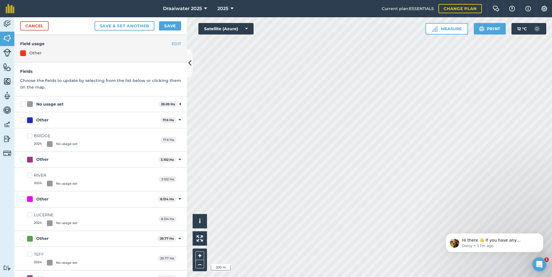
click at [24, 97] on div "No usage set 29.09 Ha Toggle showing No usage set fields" at bounding box center [100, 104] width 172 height 16
click at [172, 29] on button "Save" at bounding box center [170, 25] width 22 height 9
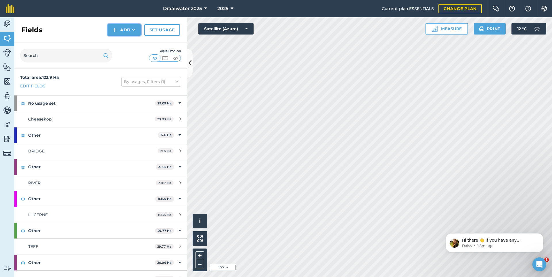
click at [122, 29] on button "Add" at bounding box center [123, 29] width 33 height 11
click at [123, 41] on link "Draw" at bounding box center [124, 42] width 32 height 13
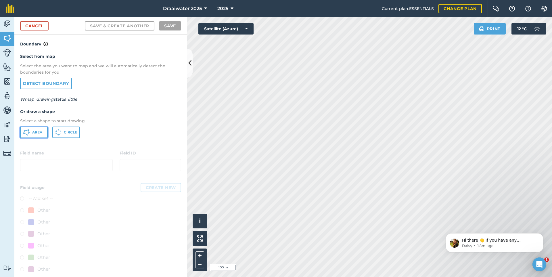
click at [39, 132] on span "Area" at bounding box center [37, 132] width 10 height 5
click at [242, 28] on button "Satellite (Azure)" at bounding box center [225, 28] width 55 height 11
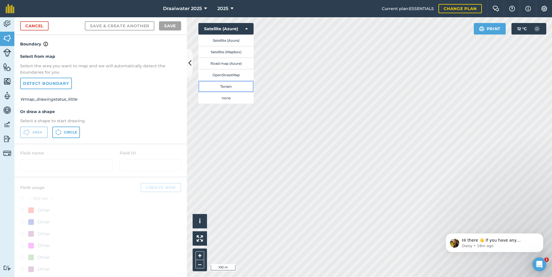
click at [224, 86] on button "Terrain" at bounding box center [225, 85] width 55 height 11
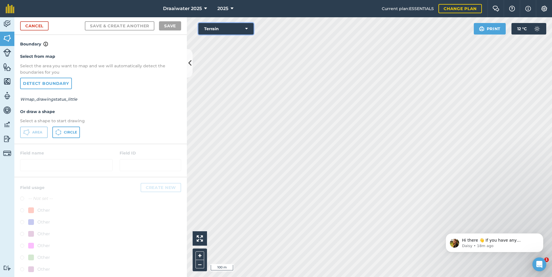
click at [227, 30] on button "Terrain" at bounding box center [225, 28] width 55 height 11
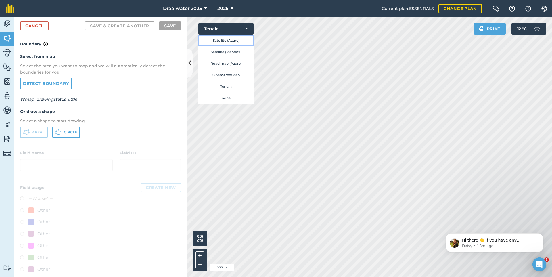
click at [220, 39] on button "Satellite (Azure)" at bounding box center [225, 39] width 55 height 11
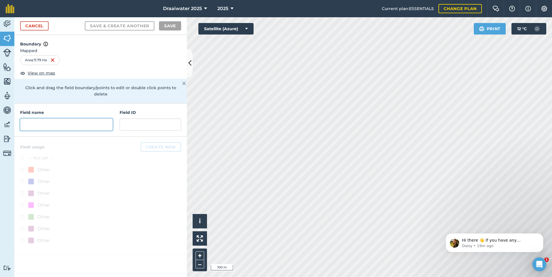
click at [53, 118] on input "text" at bounding box center [66, 124] width 93 height 12
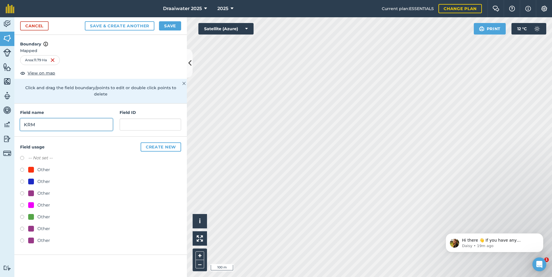
type input "KRM"
click at [162, 142] on button "Create new" at bounding box center [161, 146] width 41 height 9
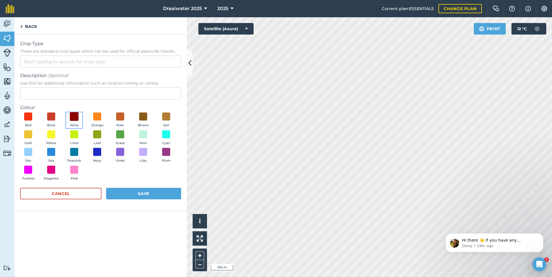
click at [78, 119] on span at bounding box center [74, 116] width 9 height 9
click at [155, 195] on button "Save" at bounding box center [143, 193] width 75 height 11
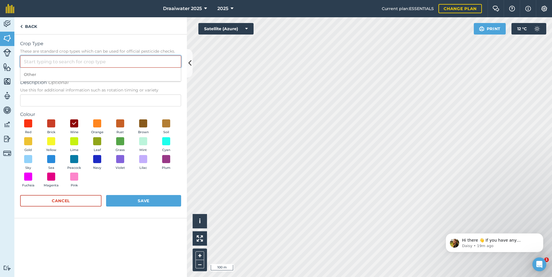
click at [90, 59] on input "Crop Type These are standard crop types which can be used for official pesticid…" at bounding box center [100, 61] width 161 height 12
type input "R"
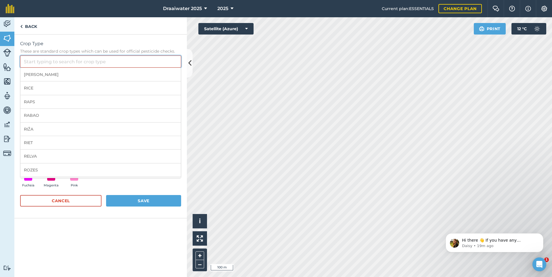
type input ","
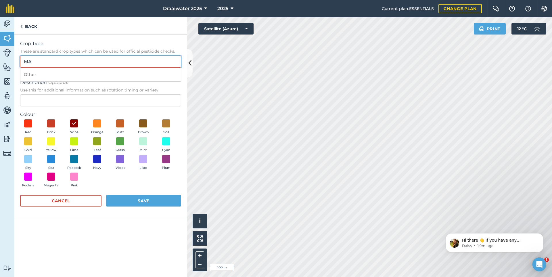
type input "M"
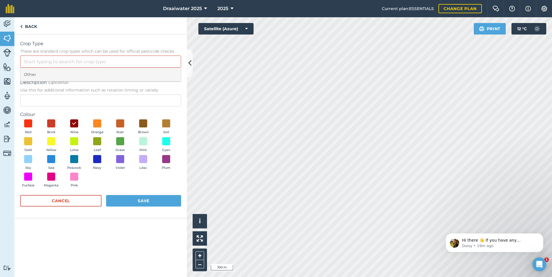
click at [32, 73] on li "Other" at bounding box center [100, 75] width 160 height 14
type input "Other"
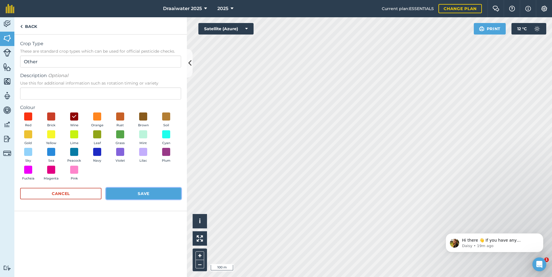
click at [162, 195] on button "Save" at bounding box center [143, 193] width 75 height 11
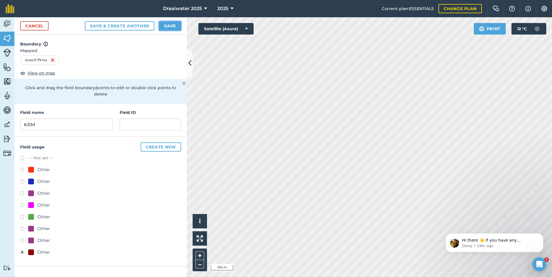
click at [173, 28] on button "Save" at bounding box center [170, 25] width 22 height 9
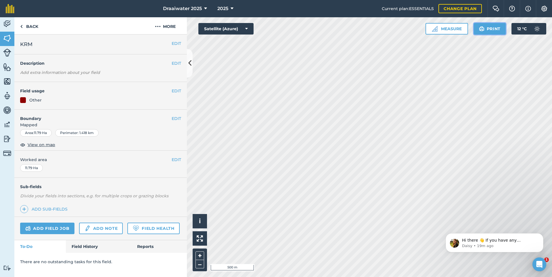
click at [484, 28] on button "Print" at bounding box center [490, 28] width 32 height 11
click at [189, 60] on icon at bounding box center [189, 63] width 3 height 10
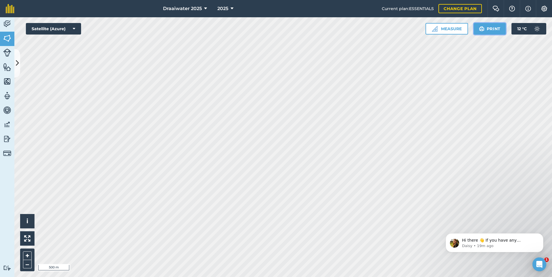
click at [486, 28] on button "Print" at bounding box center [490, 28] width 32 height 11
